Goal: Information Seeking & Learning: Learn about a topic

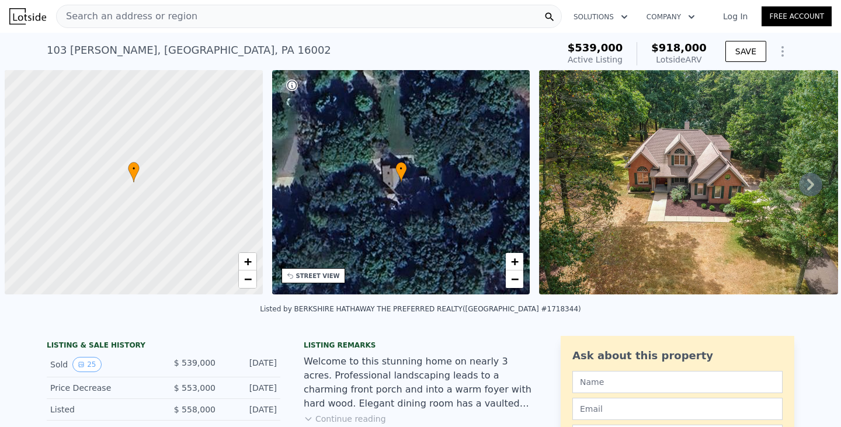
scroll to position [0, 5]
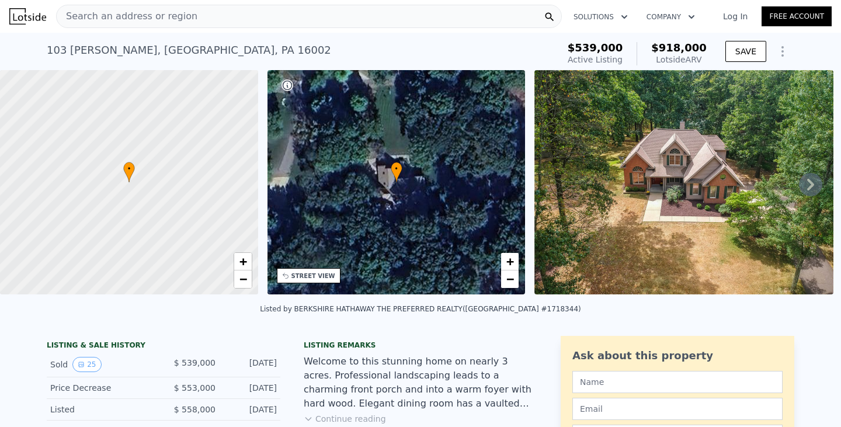
drag, startPoint x: 166, startPoint y: 28, endPoint x: 169, endPoint y: 21, distance: 7.6
click at [166, 27] on div "Search an address or region Solutions Company Open main menu Log In Free Account" at bounding box center [420, 16] width 822 height 28
click at [169, 18] on span "Search an address or region" at bounding box center [127, 16] width 141 height 14
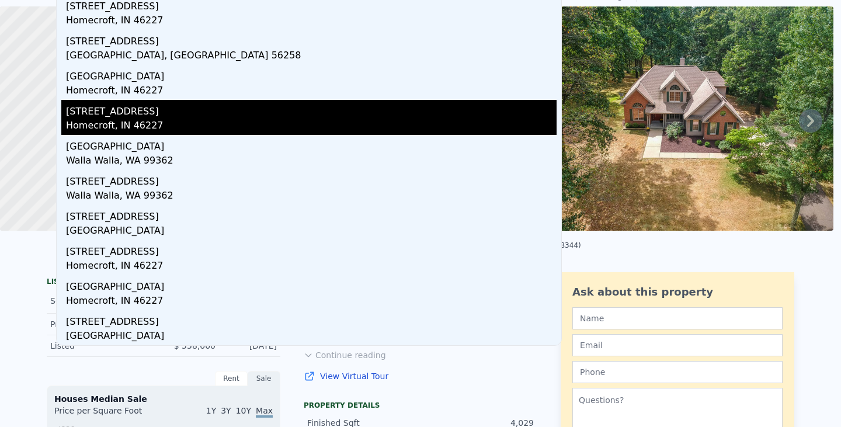
scroll to position [0, 0]
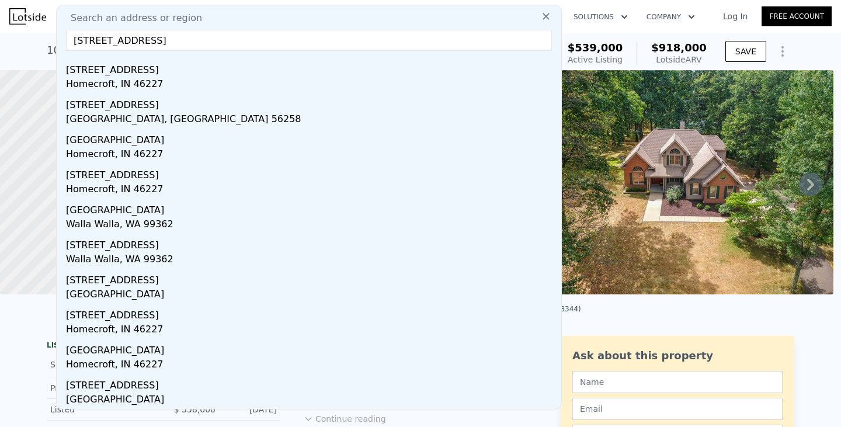
drag, startPoint x: 155, startPoint y: 41, endPoint x: 144, endPoint y: 40, distance: 11.1
click at [144, 40] on input "[STREET_ADDRESS]" at bounding box center [309, 40] width 486 height 21
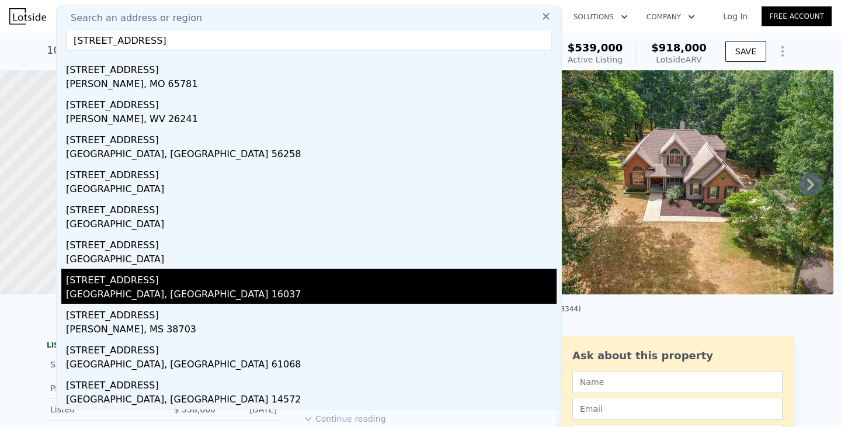
type input "[STREET_ADDRESS]"
click at [166, 285] on div "[STREET_ADDRESS]" at bounding box center [311, 278] width 490 height 19
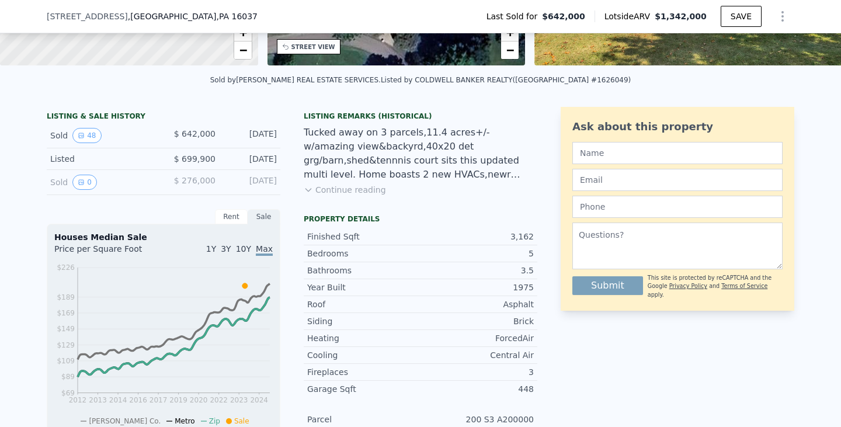
scroll to position [229, 0]
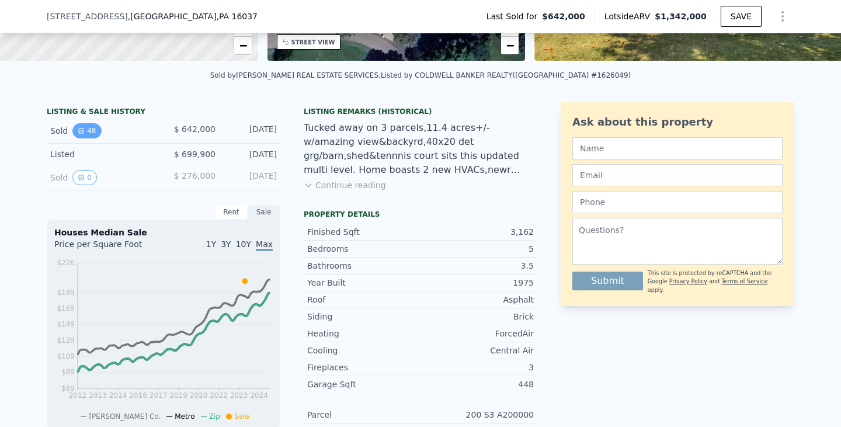
click at [83, 138] on button "48" at bounding box center [86, 130] width 29 height 15
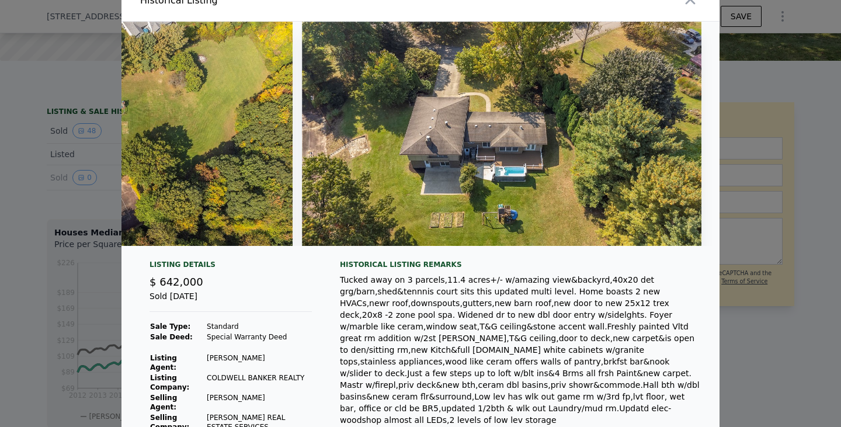
scroll to position [0, 0]
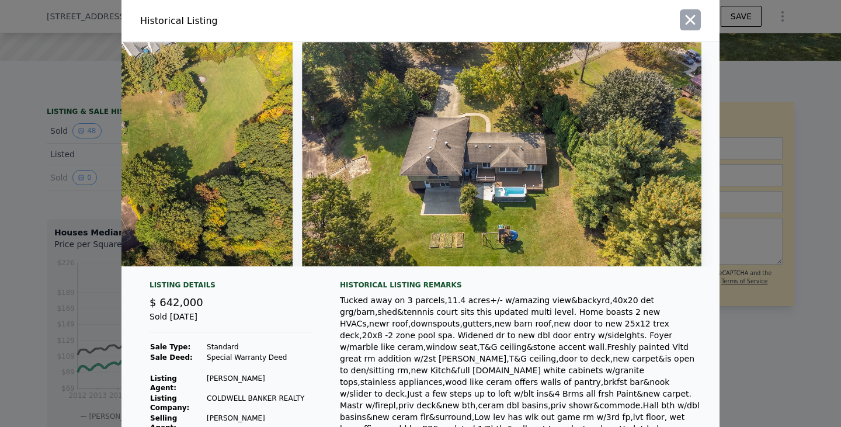
click at [689, 20] on icon "button" at bounding box center [690, 20] width 16 height 16
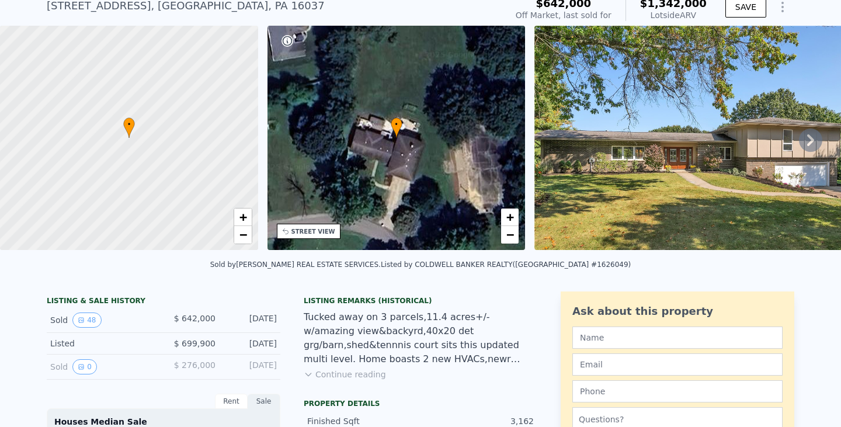
scroll to position [58, 0]
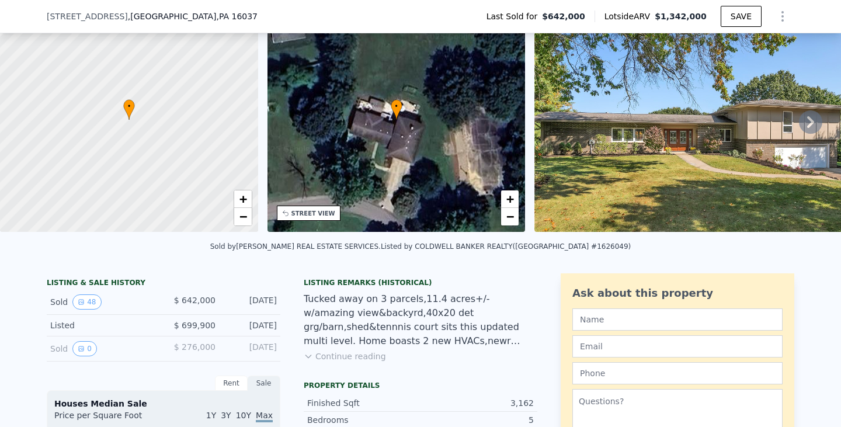
click at [810, 116] on img at bounding box center [702, 120] width 336 height 224
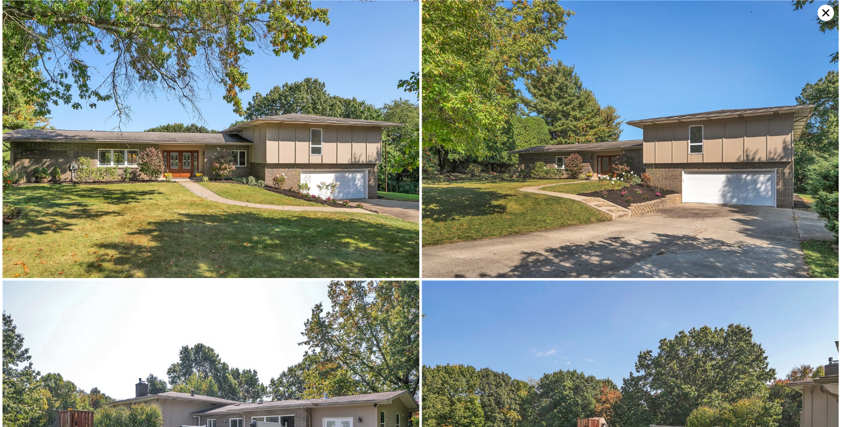
click at [824, 9] on icon at bounding box center [825, 13] width 16 height 16
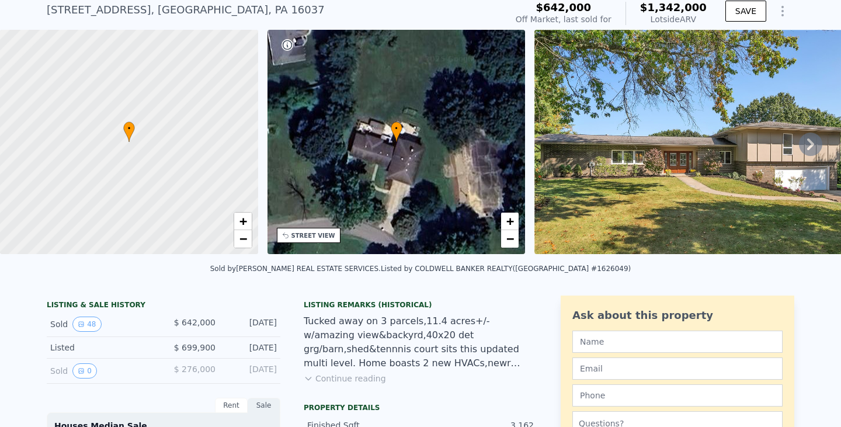
scroll to position [171, 0]
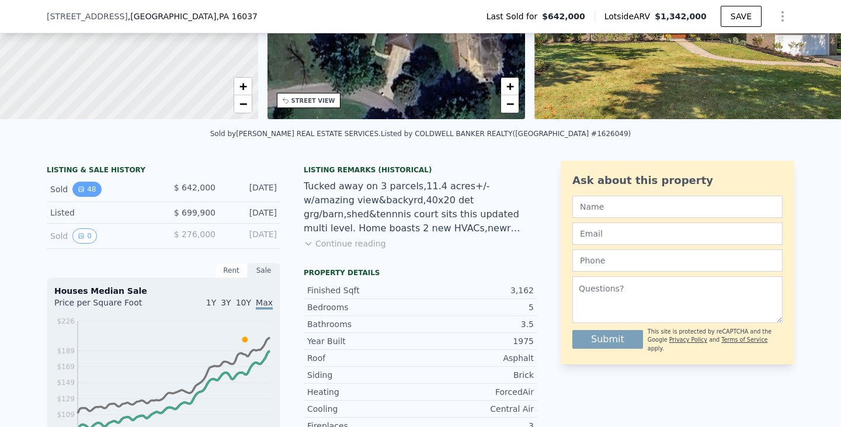
click at [79, 193] on icon "View historical data" at bounding box center [81, 189] width 7 height 7
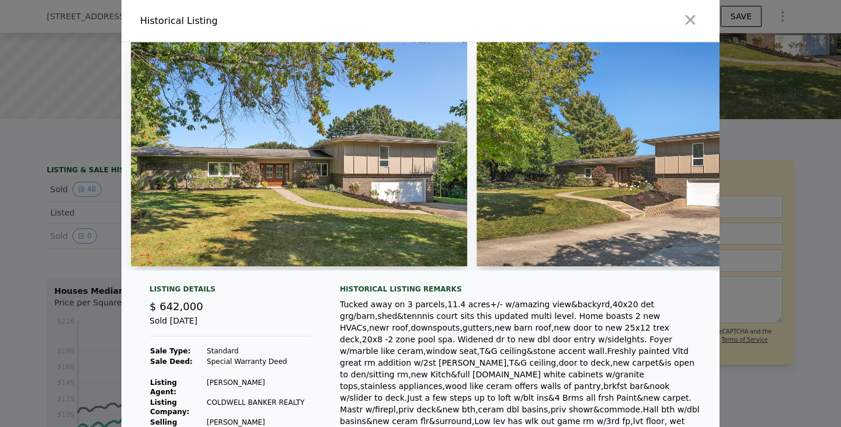
click at [54, 227] on div at bounding box center [420, 213] width 841 height 427
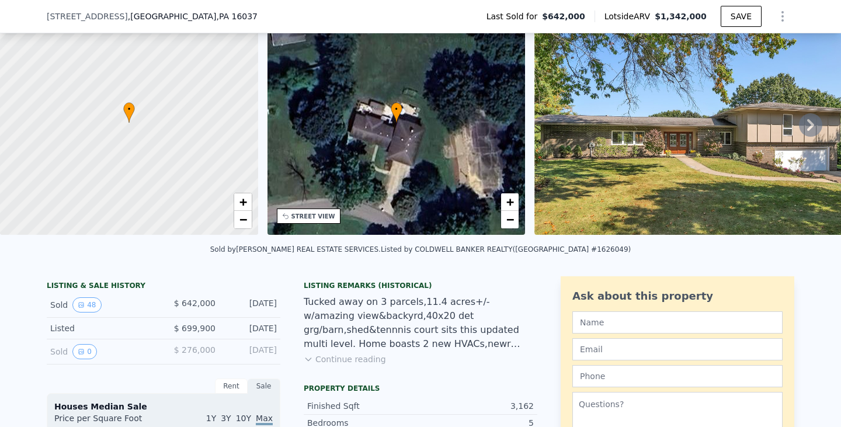
scroll to position [54, 0]
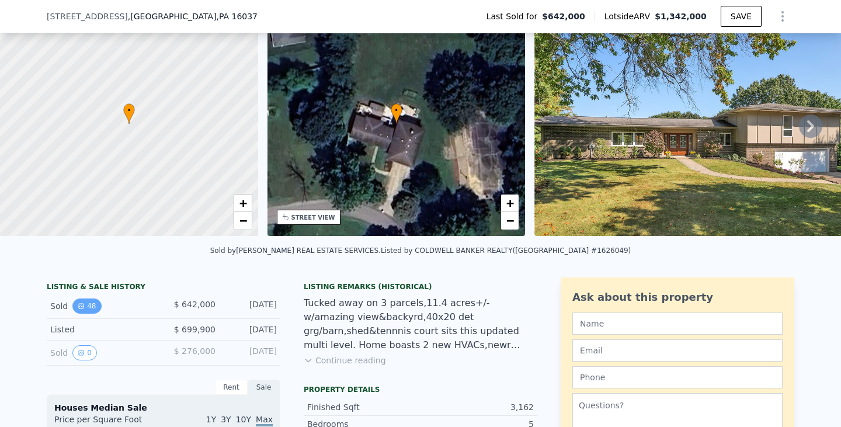
click at [75, 314] on button "48" at bounding box center [86, 305] width 29 height 15
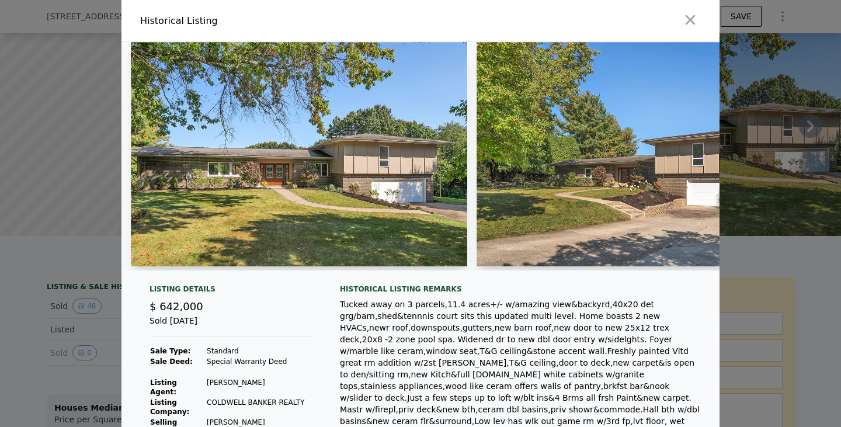
click at [65, 321] on div at bounding box center [420, 213] width 841 height 427
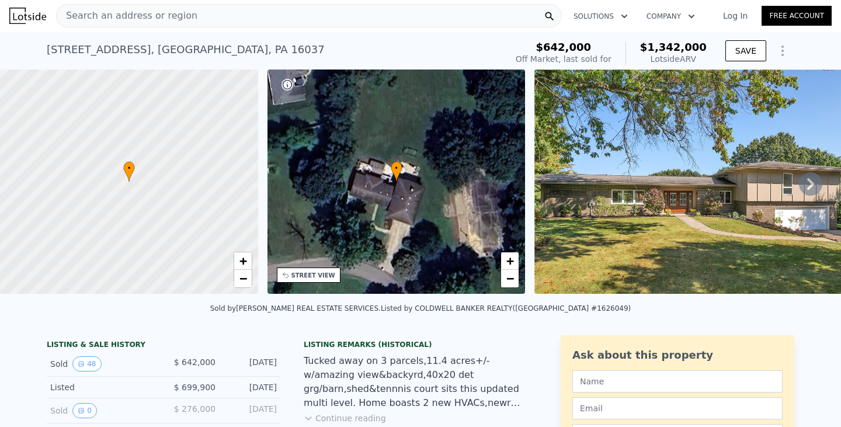
scroll to position [0, 0]
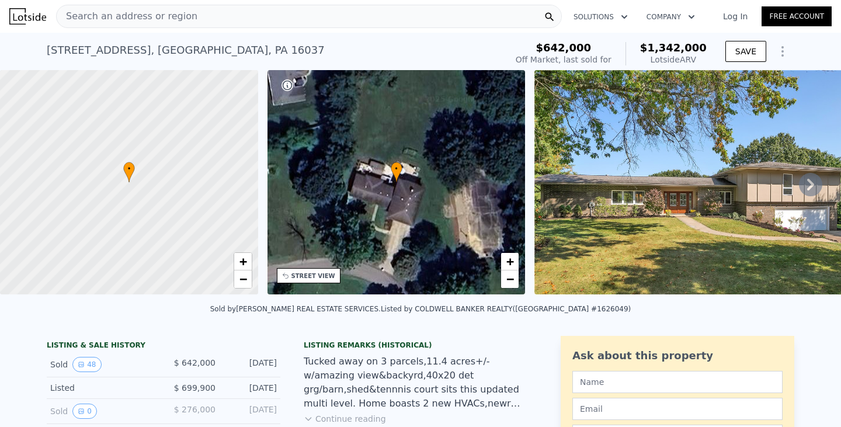
click at [318, 276] on div "STREET VIEW" at bounding box center [313, 276] width 44 height 9
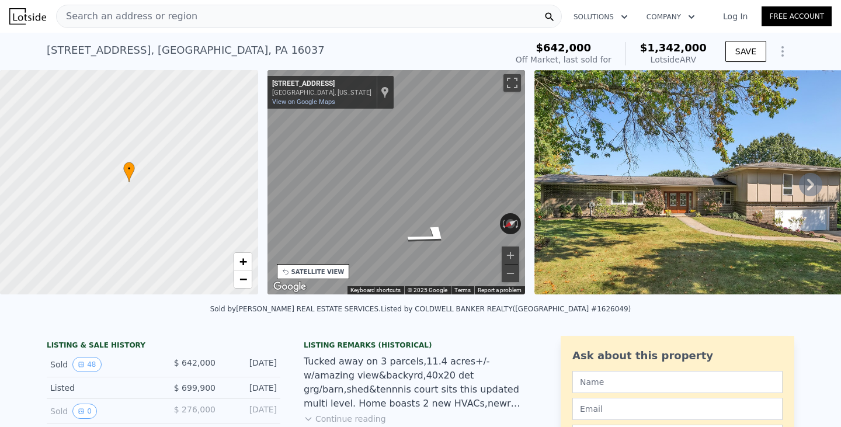
click at [526, 152] on div "← Move left → Move right ↑ Move up ↓ Move down + Zoom in - Zoom out [STREET_ADD…" at bounding box center [396, 184] width 267 height 228
click at [514, 218] on div "← Move left → Move right ↑ Move up ↓ Move down + Zoom in - Zoom out [STREET_ADD…" at bounding box center [396, 182] width 258 height 224
click at [316, 272] on div "SATELLITE VIEW" at bounding box center [317, 271] width 53 height 9
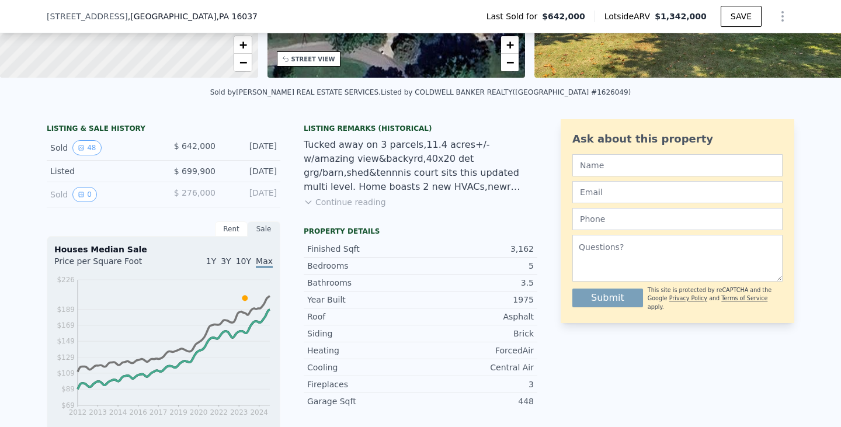
scroll to position [229, 0]
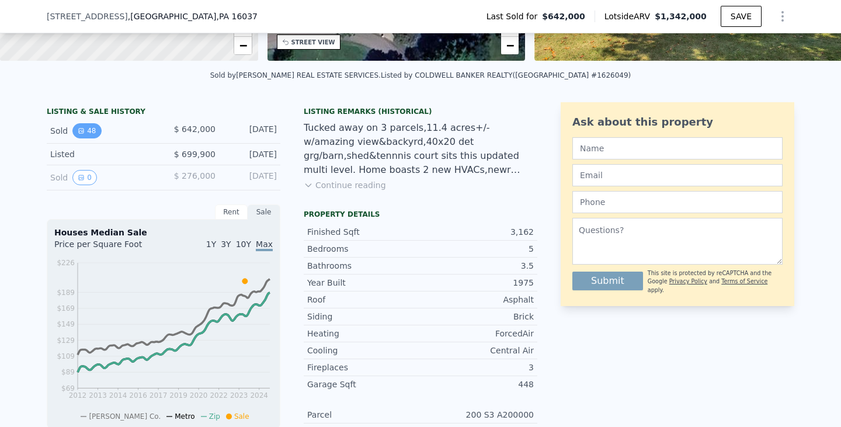
click at [81, 138] on button "48" at bounding box center [86, 130] width 29 height 15
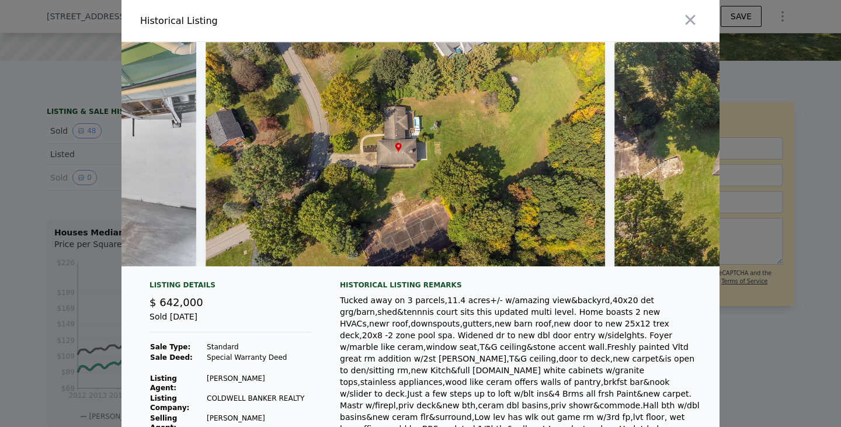
scroll to position [0, 15212]
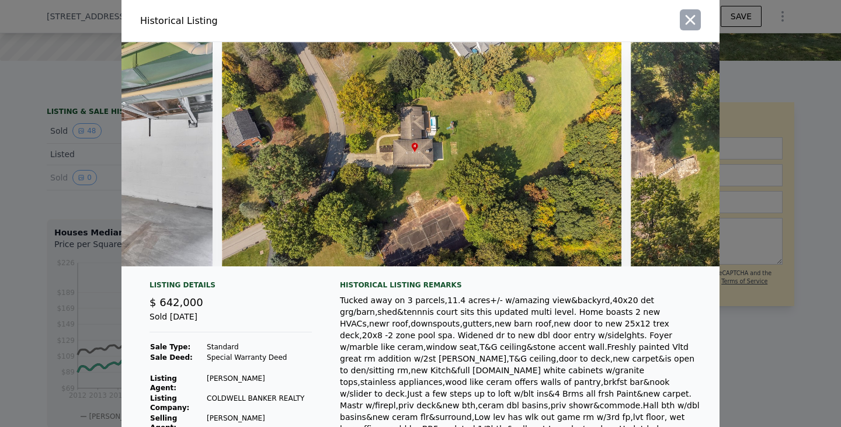
click at [688, 14] on icon "button" at bounding box center [690, 20] width 16 height 16
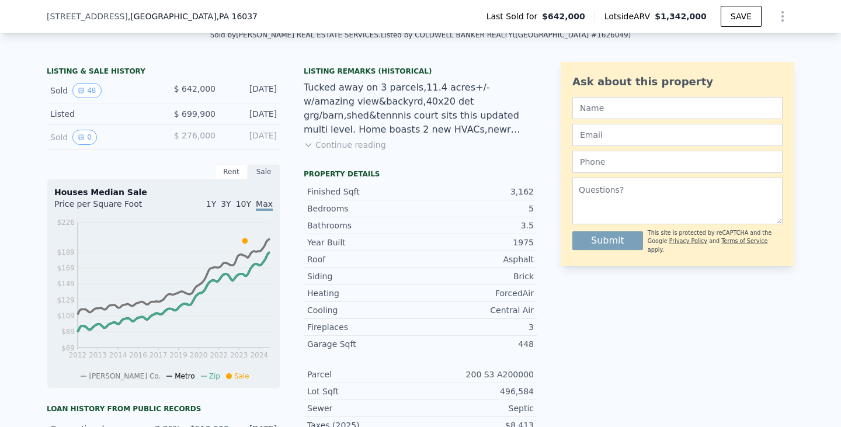
scroll to position [288, 0]
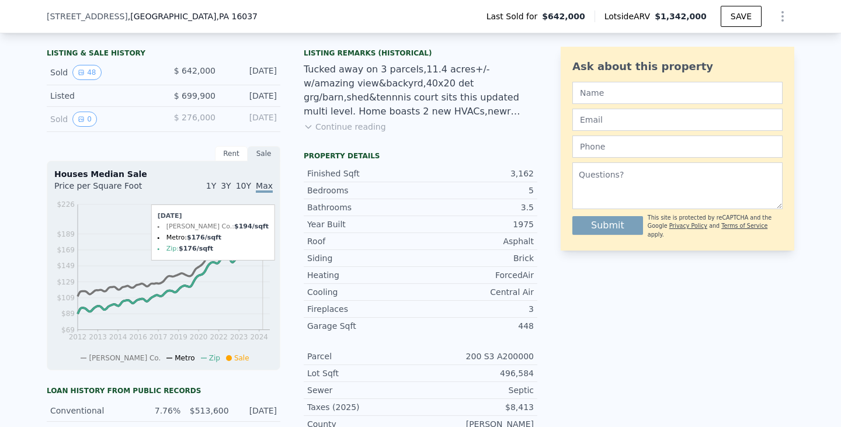
drag, startPoint x: 238, startPoint y: 279, endPoint x: 258, endPoint y: 284, distance: 19.8
click at [258, 284] on icon "2012 2013 2014 2016 2017 2019 2020 2022 2023 2024 $69 $89 $109 $129 $149 $169 $…" at bounding box center [163, 281] width 218 height 164
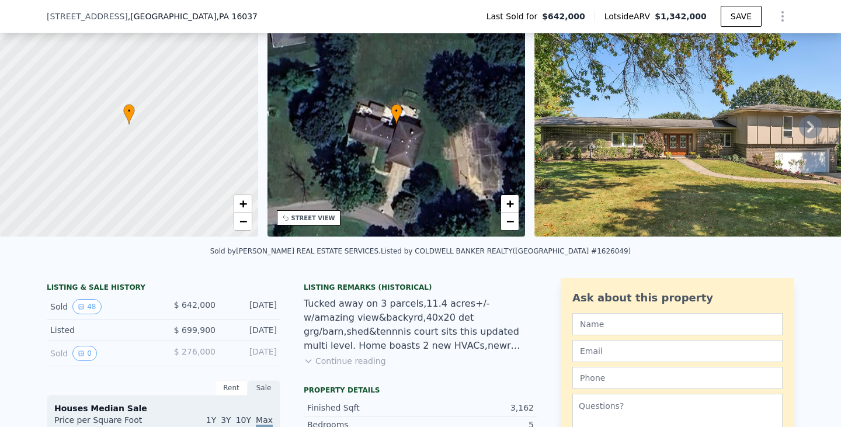
scroll to position [54, 0]
